Goal: Consume media (video, audio)

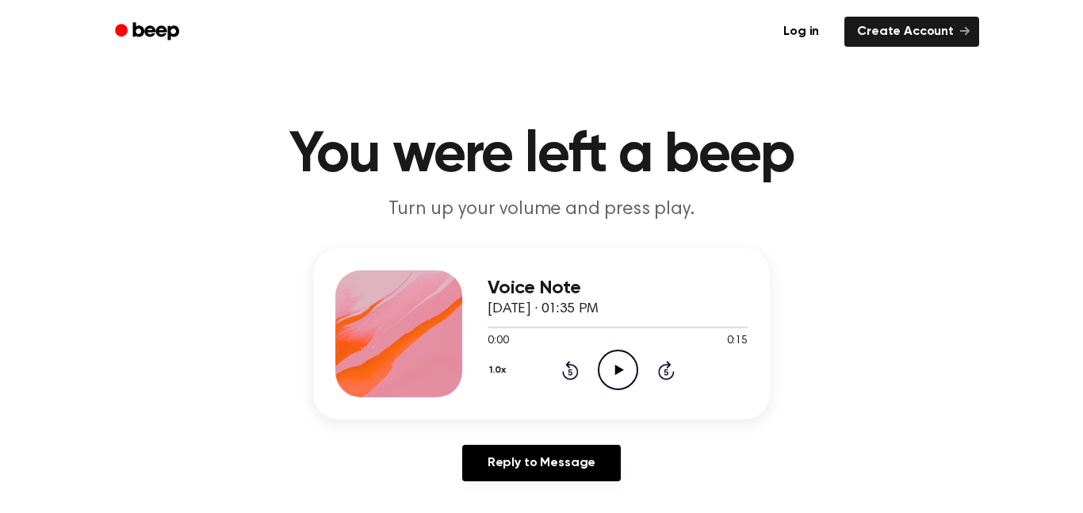
click at [621, 368] on icon "Play Audio" at bounding box center [618, 370] width 40 height 40
click at [622, 371] on icon "Pause Audio" at bounding box center [618, 370] width 40 height 40
click at [619, 371] on icon at bounding box center [618, 370] width 9 height 10
click at [629, 365] on icon "Play Audio" at bounding box center [618, 370] width 40 height 40
click at [629, 365] on icon "Pause Audio" at bounding box center [618, 370] width 40 height 40
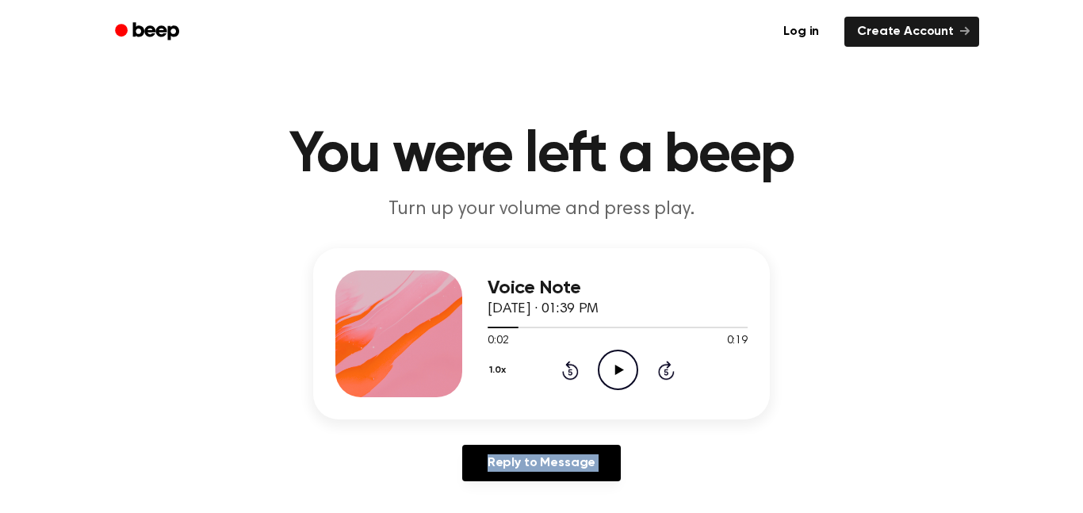
click at [629, 365] on icon "Play Audio" at bounding box center [618, 370] width 40 height 40
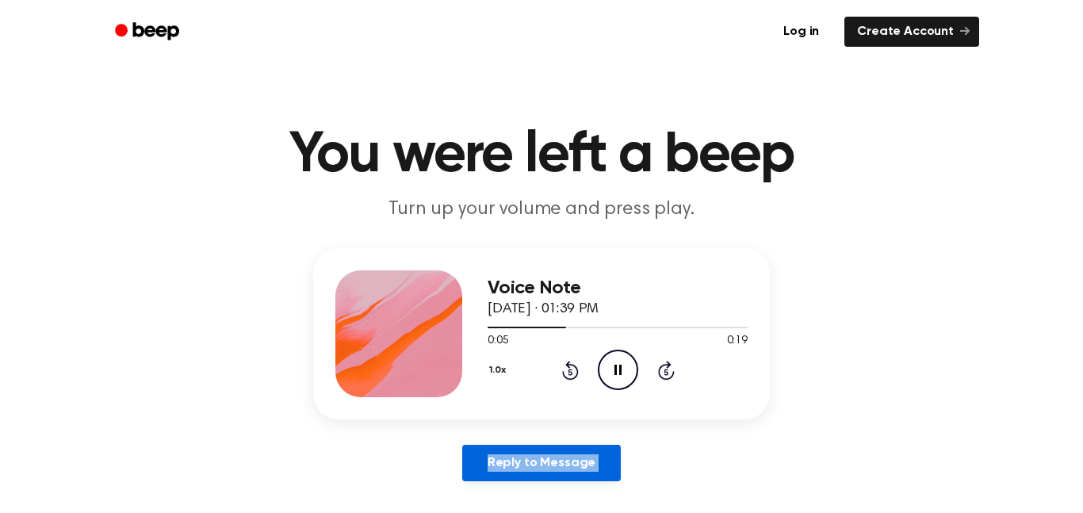
click at [539, 463] on link "Reply to Message" at bounding box center [541, 463] width 159 height 36
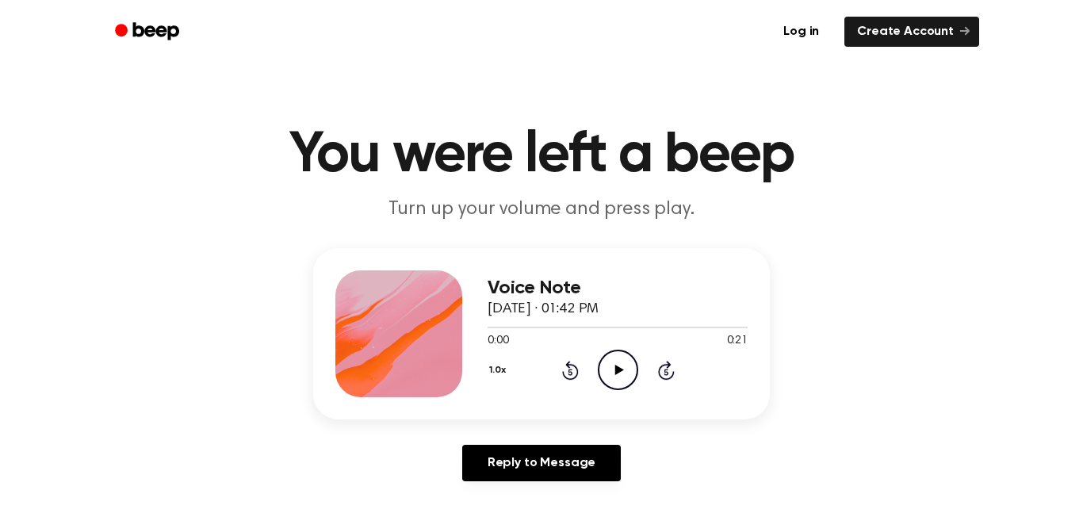
click at [603, 368] on icon "Play Audio" at bounding box center [618, 370] width 40 height 40
click at [584, 381] on div "1.0x Rewind 5 seconds Pause Audio Skip 5 seconds" at bounding box center [618, 370] width 260 height 40
click at [615, 368] on icon at bounding box center [617, 370] width 7 height 10
